Goal: Use online tool/utility

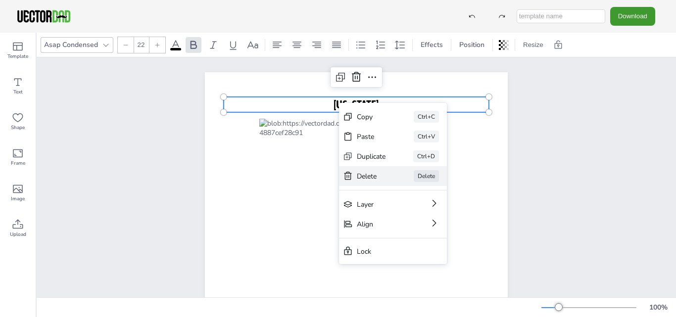
click at [375, 177] on div "Delete" at bounding box center [371, 176] width 29 height 9
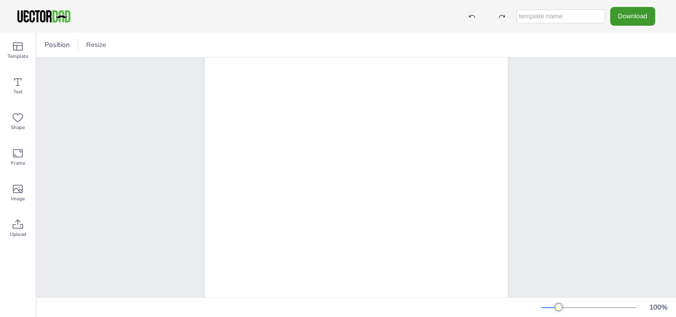
scroll to position [148, 0]
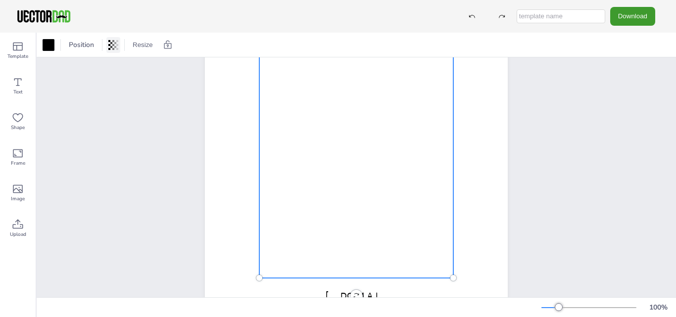
click at [111, 50] on icon at bounding box center [113, 45] width 10 height 10
click at [144, 44] on button "Resize" at bounding box center [143, 45] width 28 height 16
click at [52, 46] on div at bounding box center [49, 45] width 12 height 12
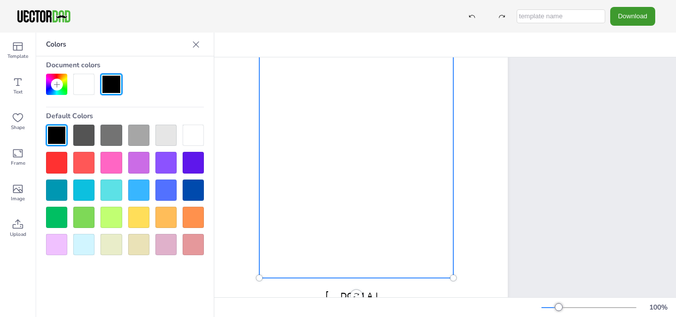
drag, startPoint x: 198, startPoint y: 136, endPoint x: 187, endPoint y: 140, distance: 11.1
click at [187, 140] on div at bounding box center [193, 135] width 21 height 21
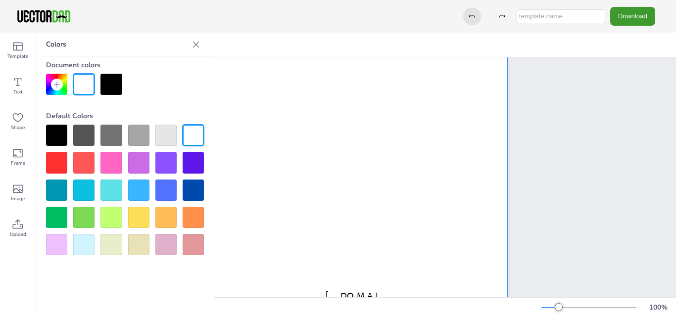
click at [473, 17] on icon at bounding box center [472, 16] width 7 height 7
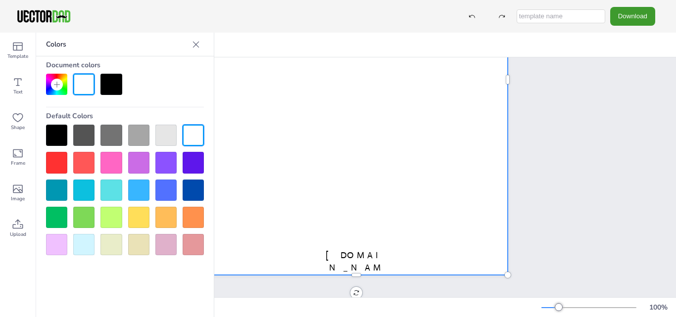
scroll to position [190, 0]
click at [344, 256] on span "[DOMAIN_NAME]" at bounding box center [356, 267] width 61 height 36
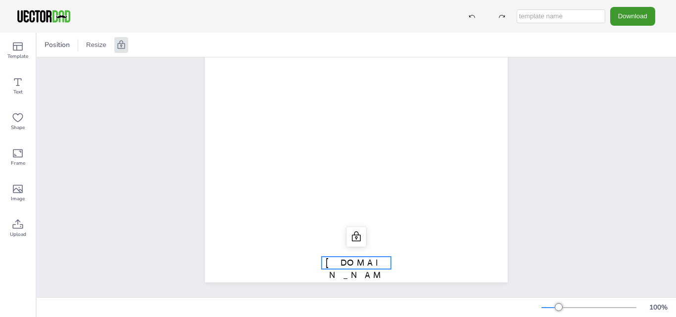
click at [365, 257] on span "[DOMAIN_NAME]" at bounding box center [356, 275] width 61 height 36
click at [355, 231] on icon at bounding box center [356, 237] width 12 height 12
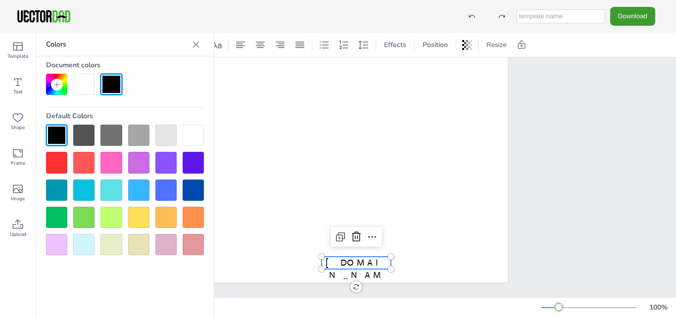
click at [355, 231] on icon at bounding box center [356, 237] width 12 height 12
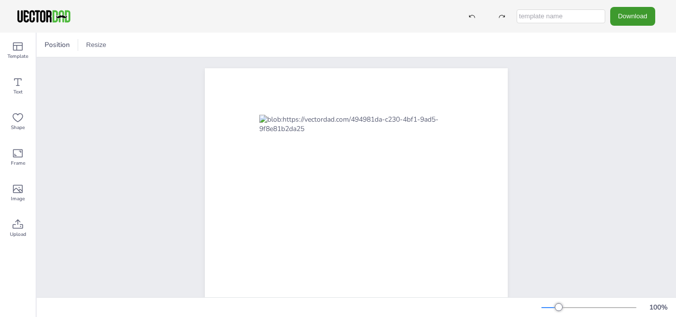
scroll to position [0, 0]
